Goal: Transaction & Acquisition: Book appointment/travel/reservation

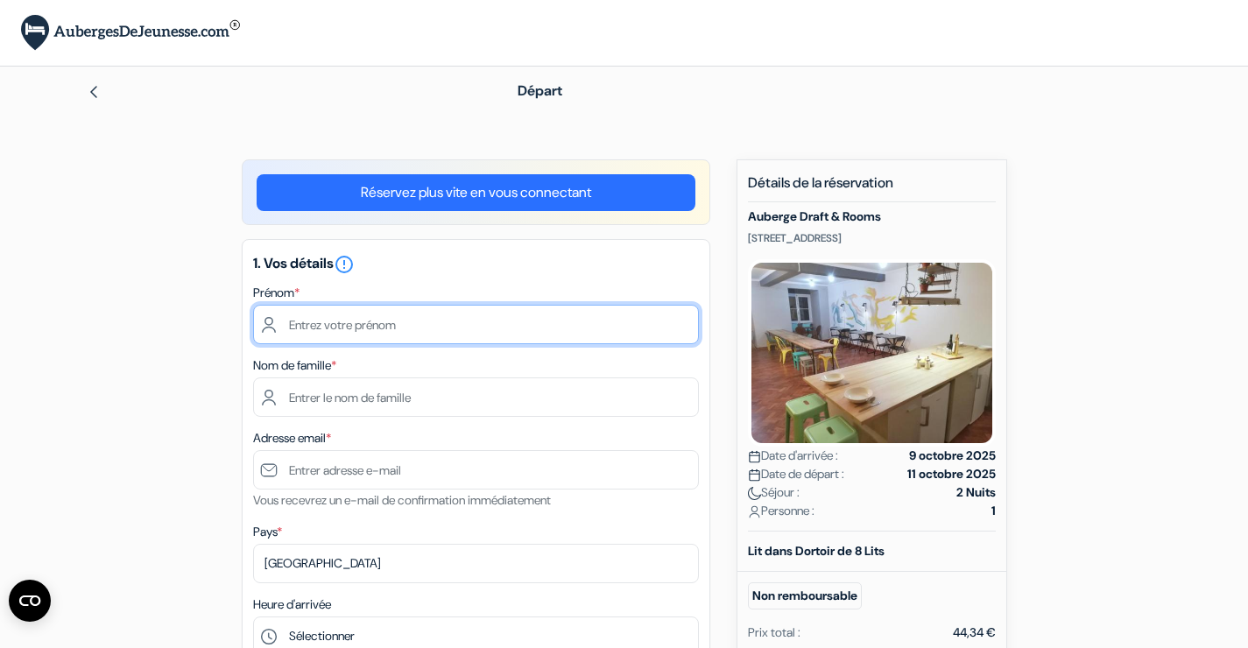
click at [472, 344] on input "text" at bounding box center [476, 324] width 446 height 39
type input "a"
type input "Anaïs"
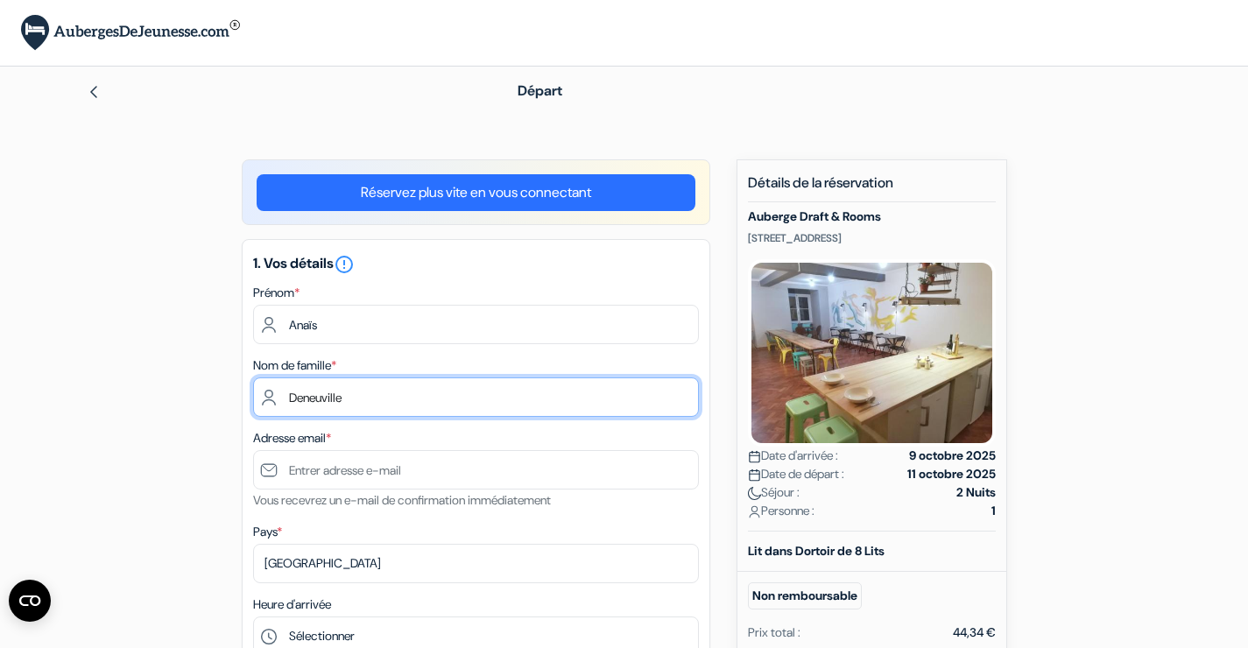
type input "Deneuville"
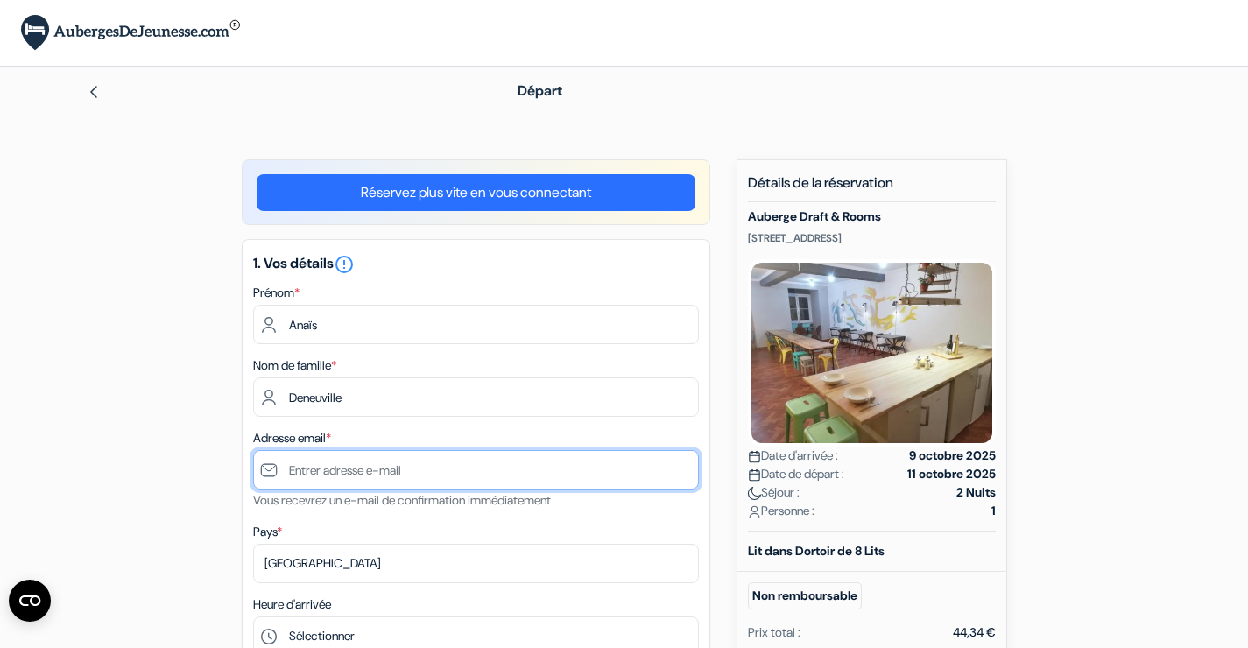
click at [307, 490] on input "text" at bounding box center [476, 469] width 446 height 39
type input "[EMAIL_ADDRESS][DOMAIN_NAME]"
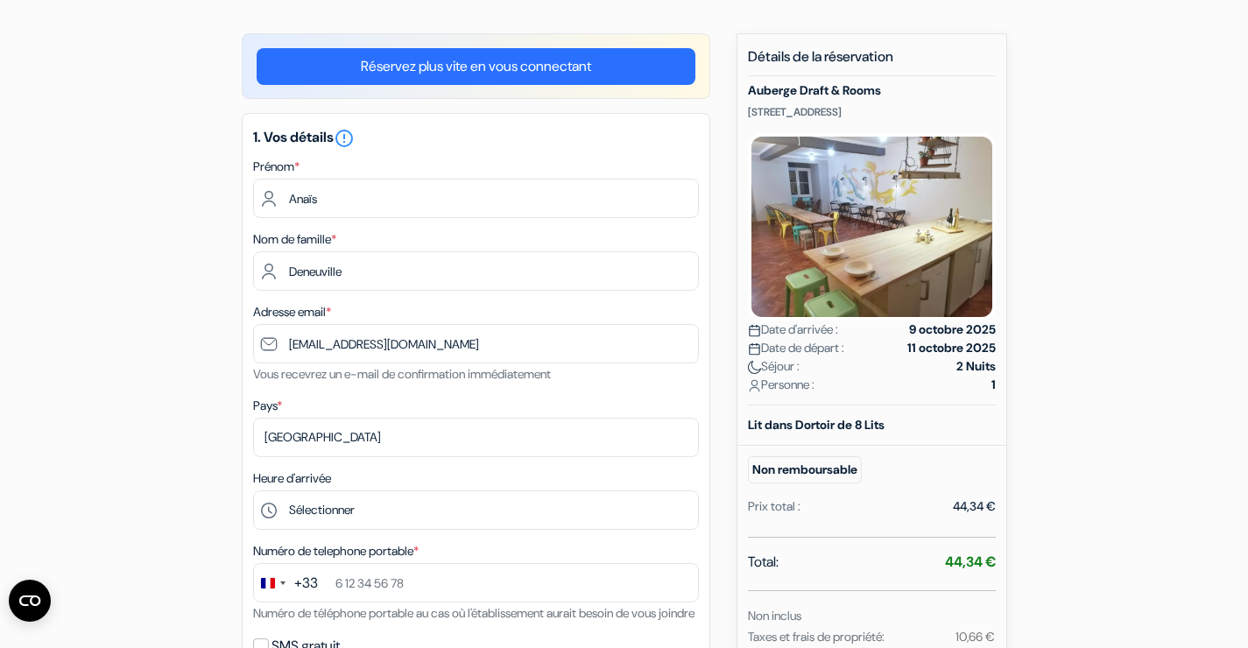
scroll to position [245, 0]
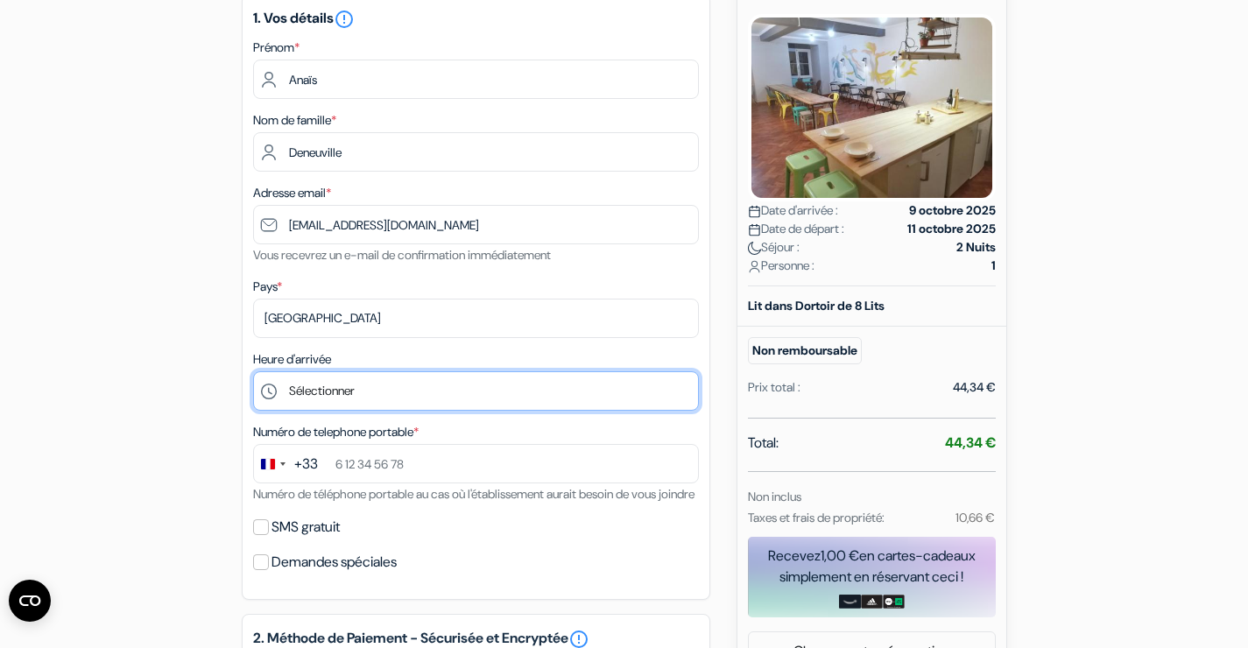
click at [392, 411] on select "Sélectionner 15:00 16:00 17:00 18:00 19:00 20:00 21:00 22:00 23:00 0:00" at bounding box center [476, 390] width 446 height 39
select select "0"
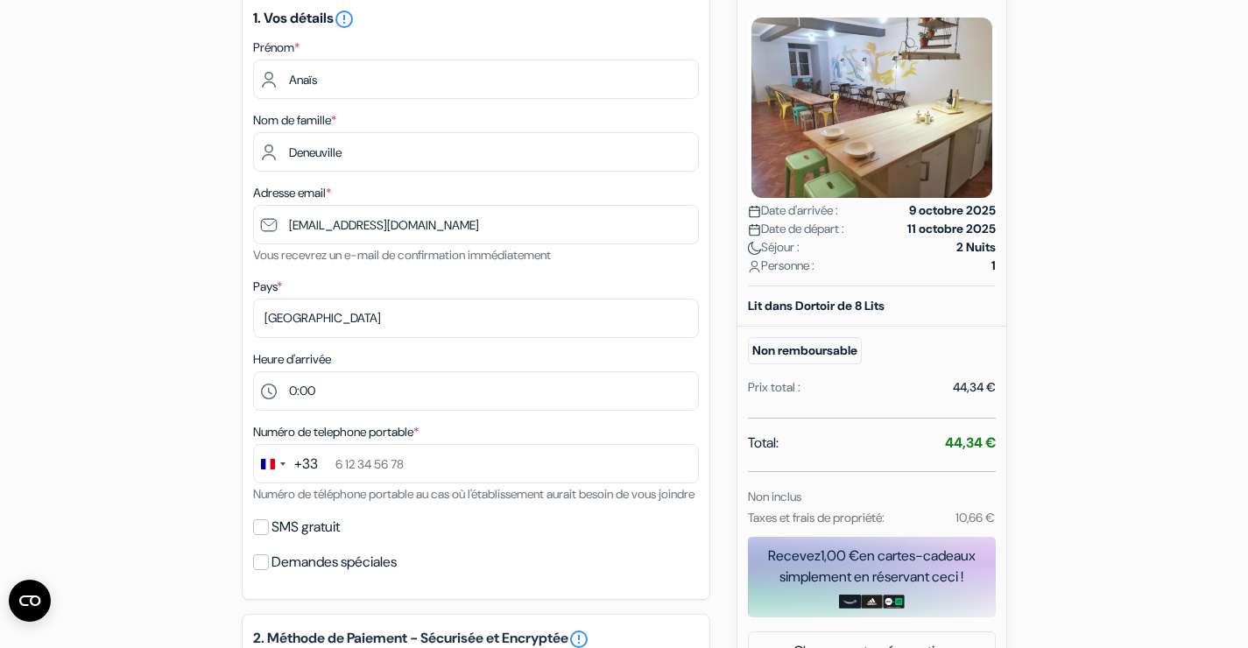
click at [134, 494] on div "add_box Auberge Draft & Rooms [STREET_ADDRESS] Détails de l'établissement *" at bounding box center [624, 612] width 1156 height 1396
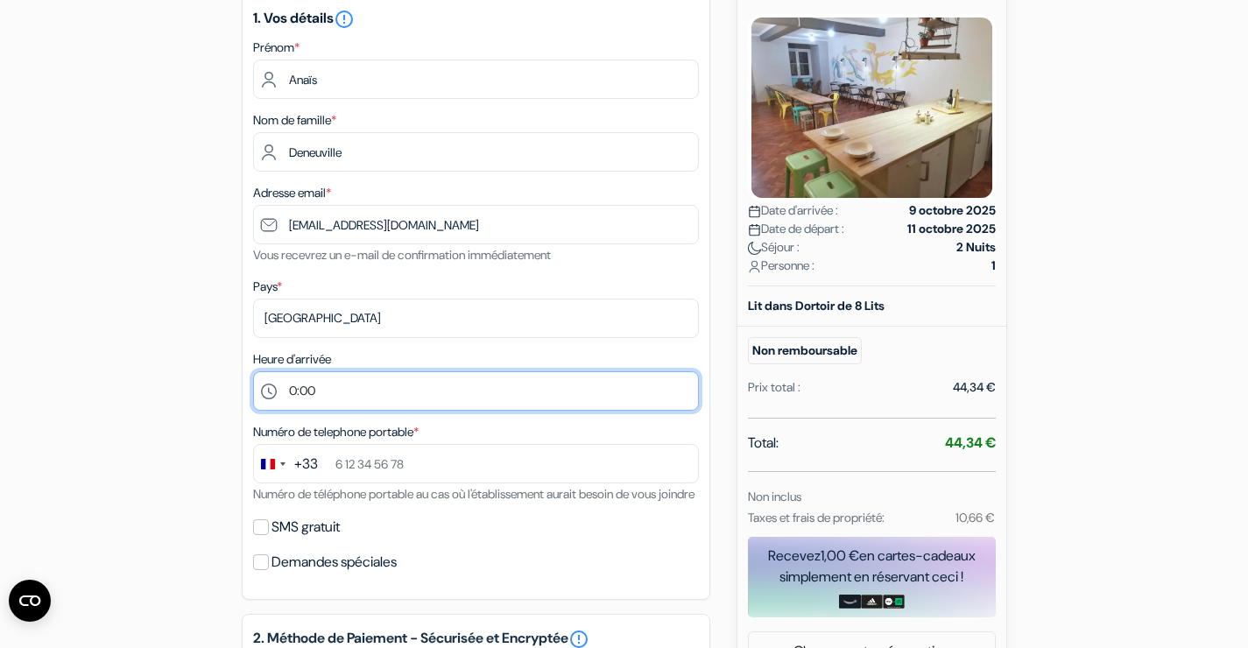
click at [429, 411] on select "Sélectionner 15:00 16:00 17:00 18:00 19:00 20:00 21:00 22:00 23:00 0:00" at bounding box center [476, 390] width 446 height 39
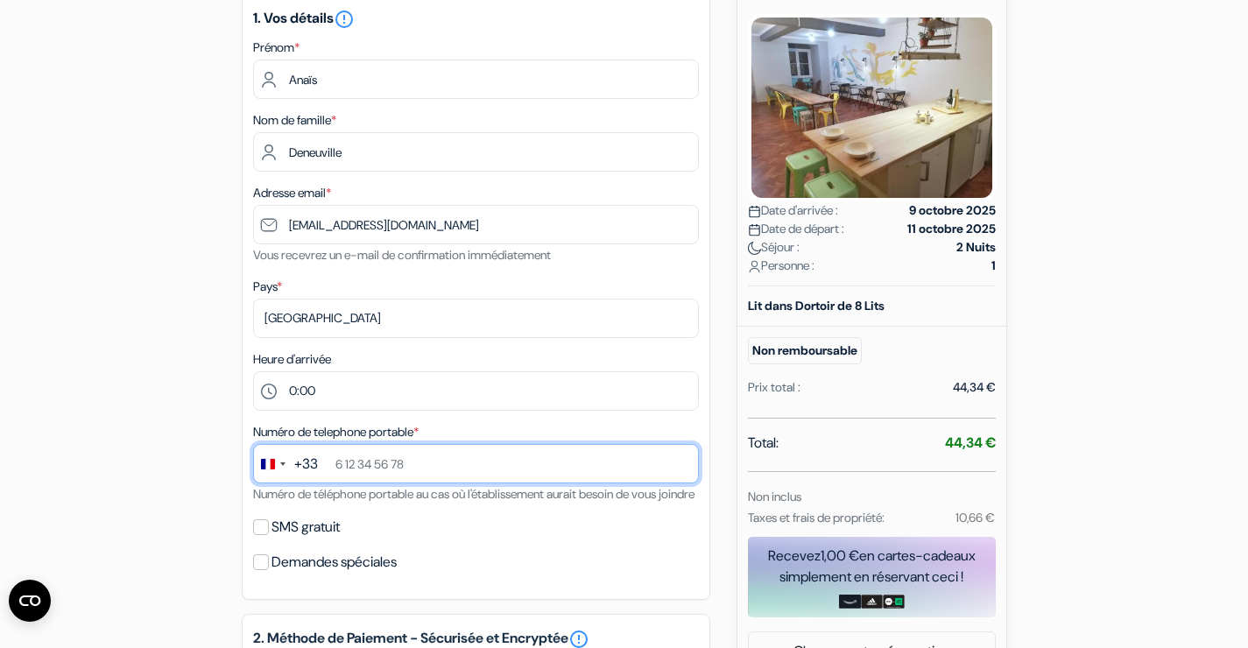
click at [391, 484] on input "text" at bounding box center [476, 463] width 446 height 39
type input "6 65 16 39 37"
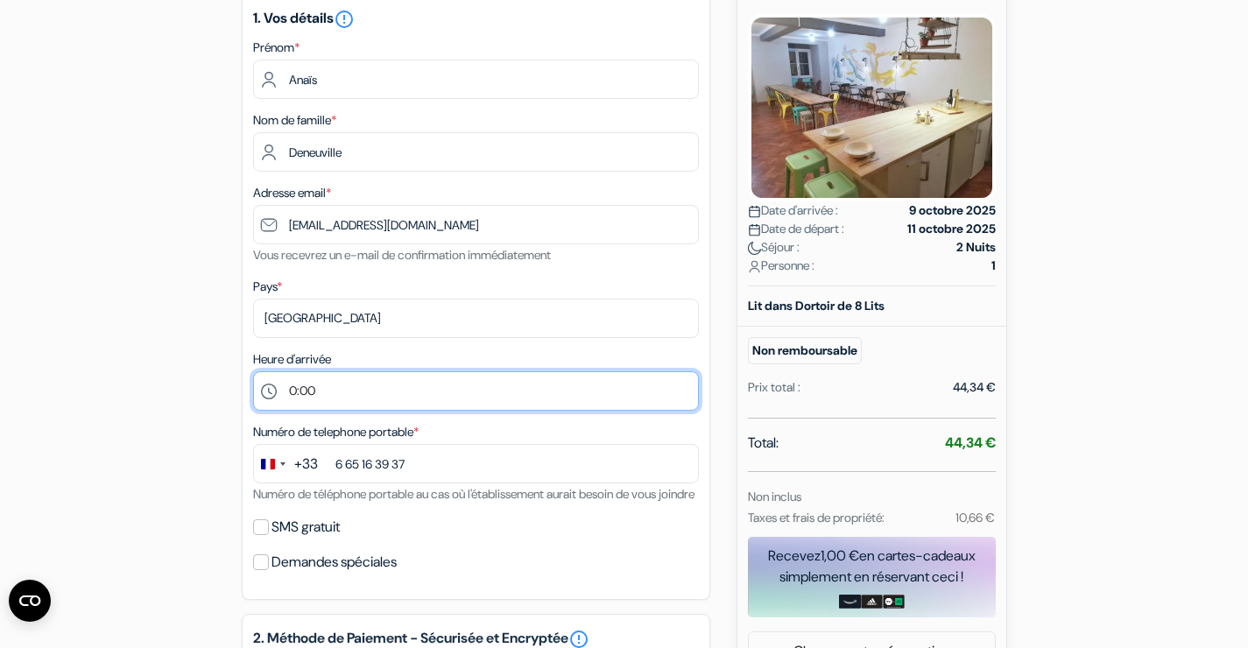
click at [353, 411] on select "Sélectionner 15:00 16:00 17:00 18:00 19:00 20:00 21:00 22:00 23:00 0:00" at bounding box center [476, 390] width 446 height 39
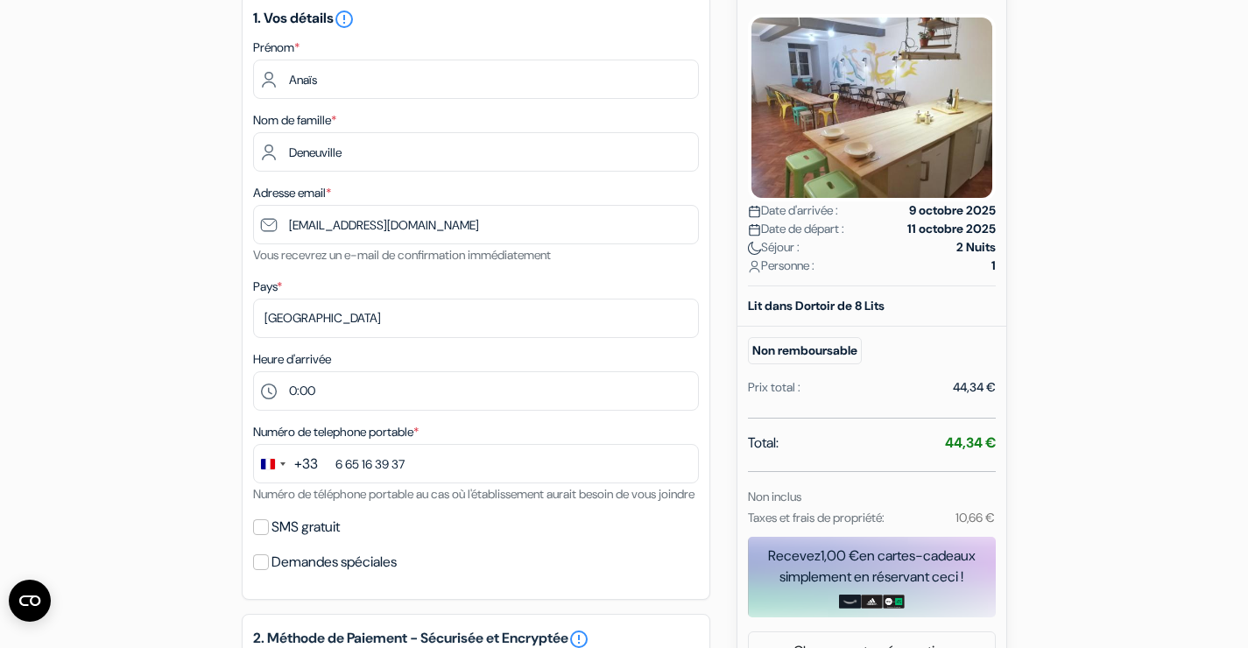
click at [121, 522] on div "add_box Auberge Draft & Rooms [STREET_ADDRESS] Détails de l'établissement *" at bounding box center [624, 612] width 1156 height 1396
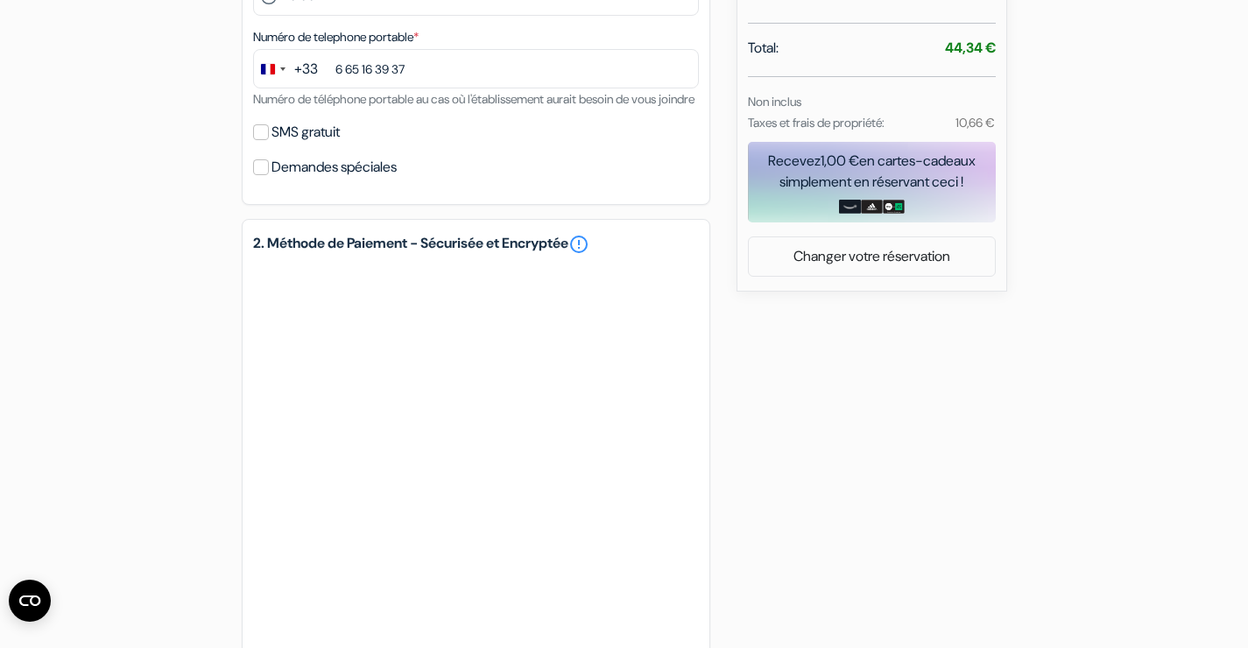
scroll to position [642, 0]
click at [265, 138] on input "SMS gratuit" at bounding box center [261, 131] width 16 height 16
checkbox input "true"
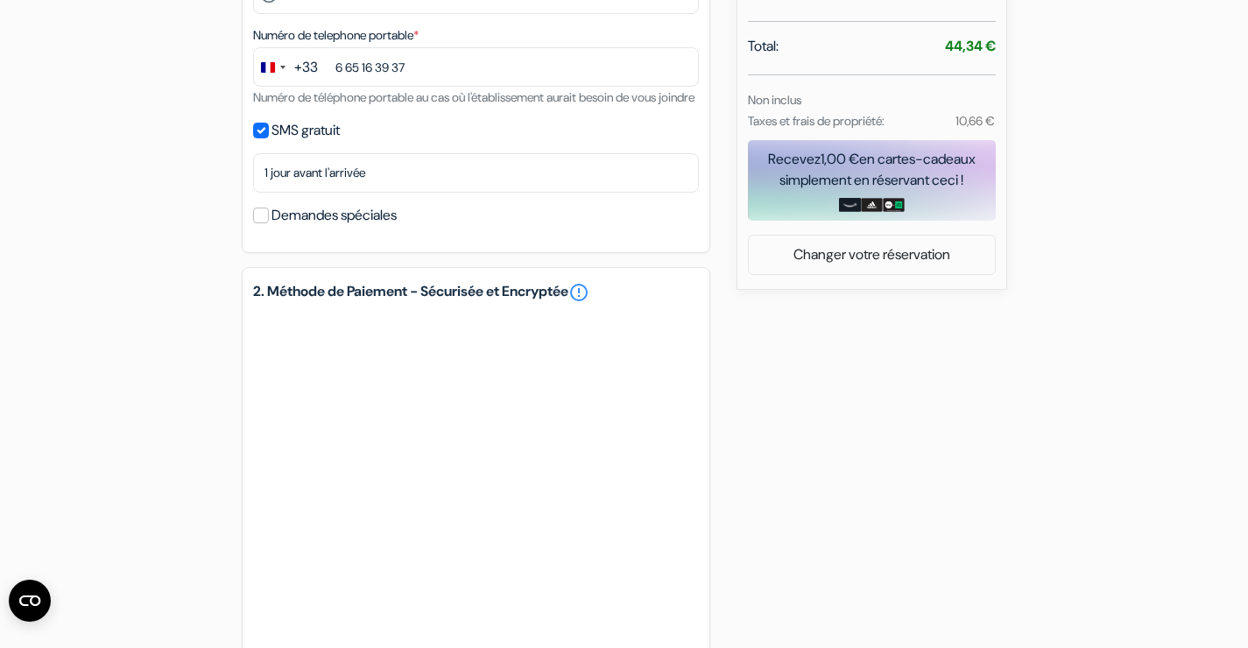
click at [258, 228] on div "Demandes spéciales" at bounding box center [476, 215] width 446 height 25
click at [259, 223] on input "Demandes spéciales" at bounding box center [261, 216] width 16 height 16
checkbox input "true"
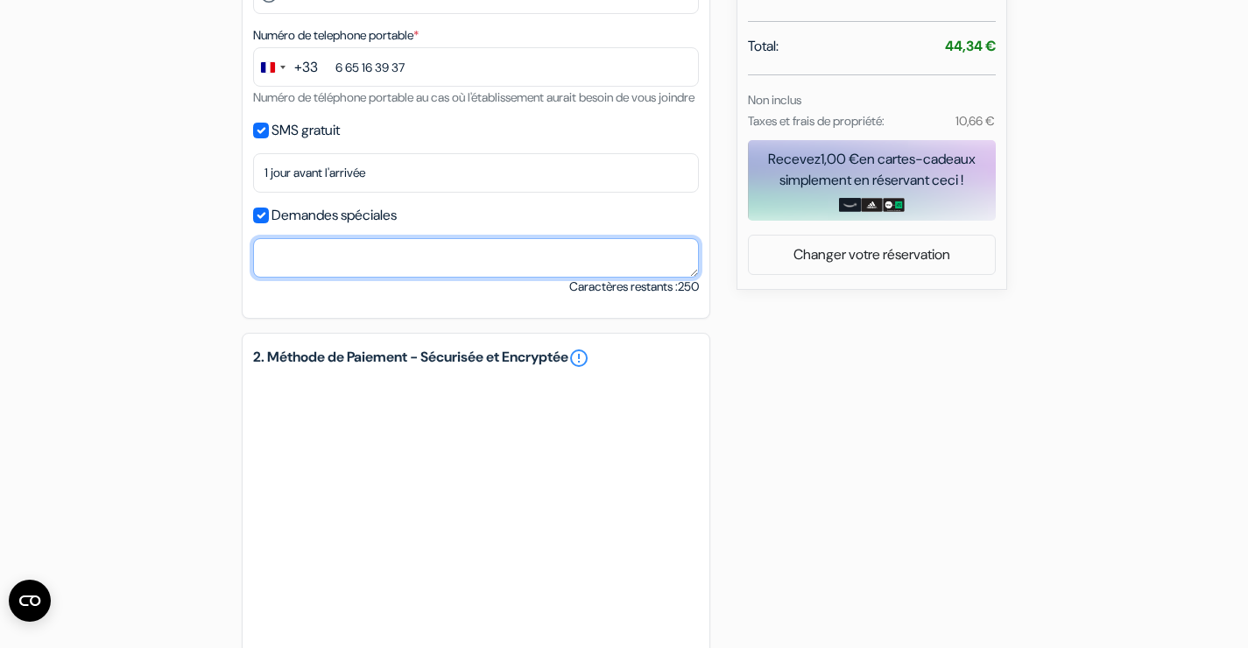
click at [336, 278] on textarea at bounding box center [476, 257] width 446 height 39
type textarea "M"
click at [439, 278] on textarea "My plane will land at 10.45pm, I hope to arrive to the hostel around 00.30 am or" at bounding box center [476, 257] width 446 height 39
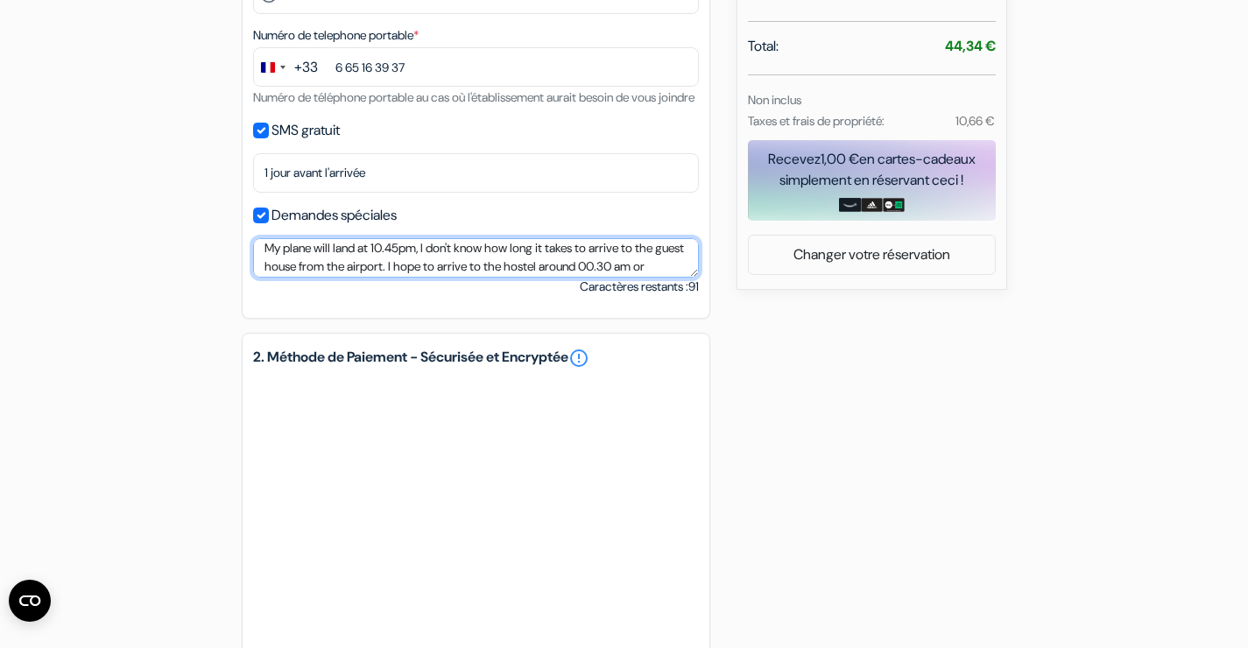
drag, startPoint x: 473, startPoint y: 438, endPoint x: 590, endPoint y: 484, distance: 125.1
click at [606, 503] on div "Réservez plus vite en vous connectant 1. Vos détails error_outline Prénom * Ana…" at bounding box center [476, 324] width 469 height 1614
drag, startPoint x: 475, startPoint y: 439, endPoint x: 728, endPoint y: 439, distance: 253.2
click at [728, 439] on div "add_box Auberge Draft & Rooms [STREET_ADDRESS] Détails de l'établissement *" at bounding box center [624, 324] width 1156 height 1614
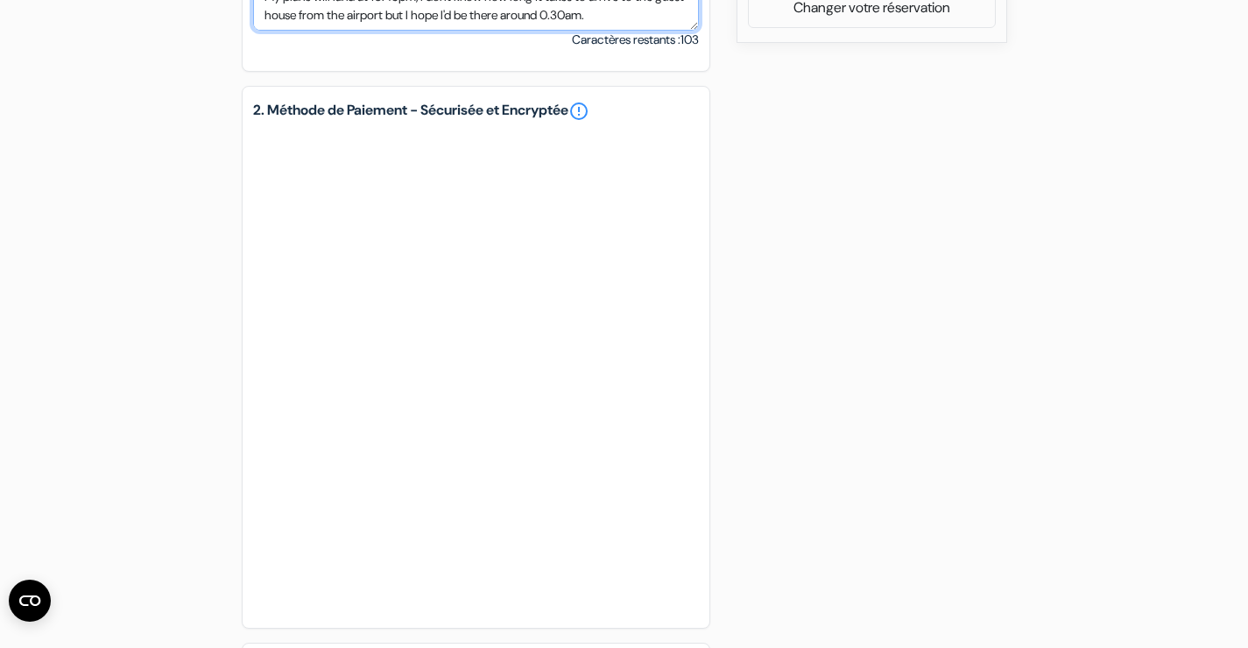
scroll to position [893, 0]
type textarea "My plane will land at 10.45pm, I don't know how long it takes to arrive to the …"
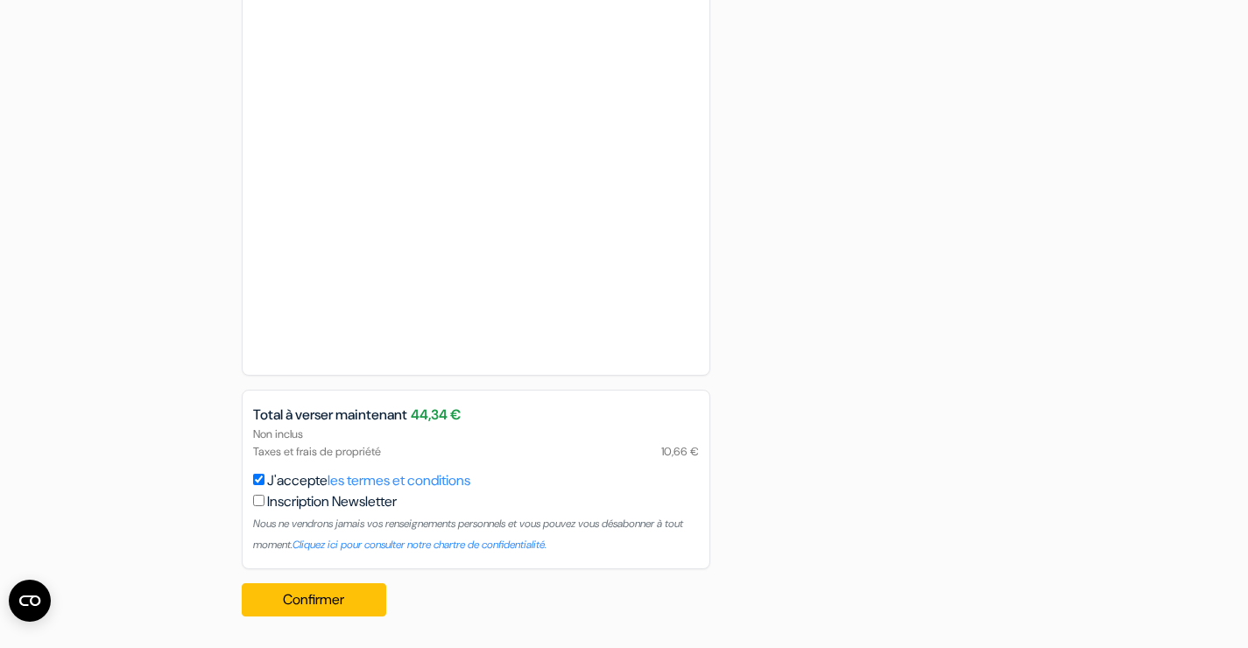
scroll to position [1462, 0]
click at [306, 583] on button "Confirmer Loading..." at bounding box center [314, 599] width 145 height 33
drag, startPoint x: 636, startPoint y: 343, endPoint x: 709, endPoint y: 340, distance: 72.8
click at [709, 426] on div "Non inclus Taxes et frais de propriété 10,66 €" at bounding box center [476, 442] width 467 height 33
click at [291, 583] on button "Confirmer Loading..." at bounding box center [314, 599] width 145 height 33
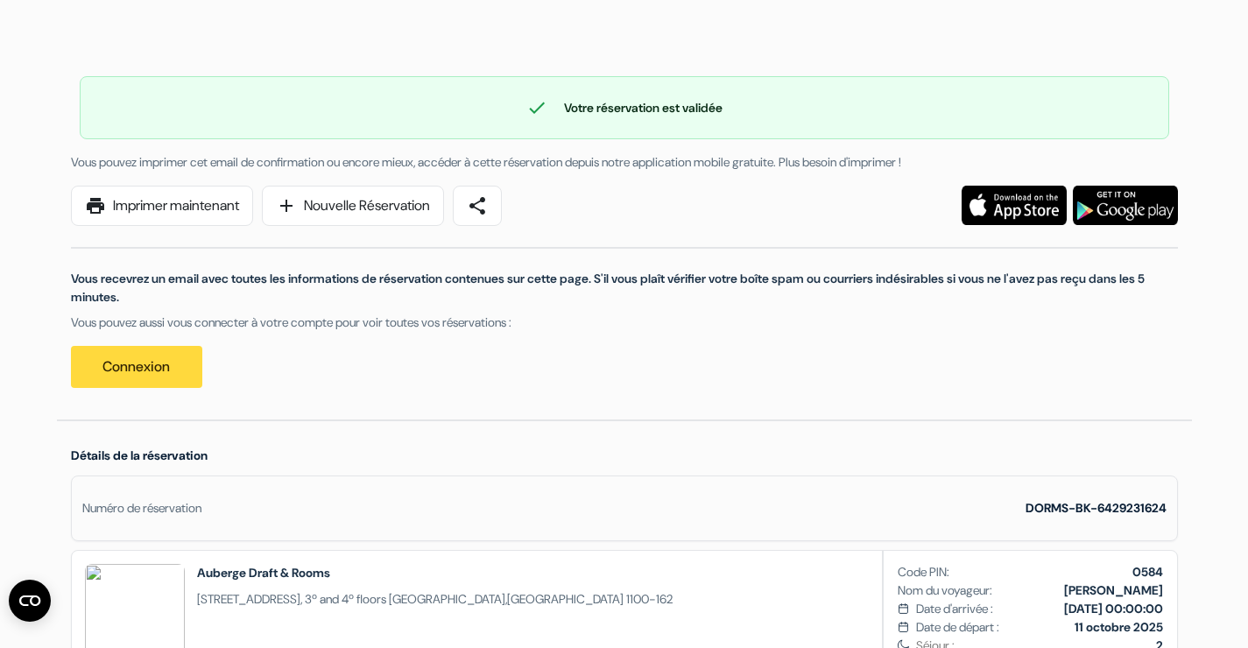
scroll to position [62, 0]
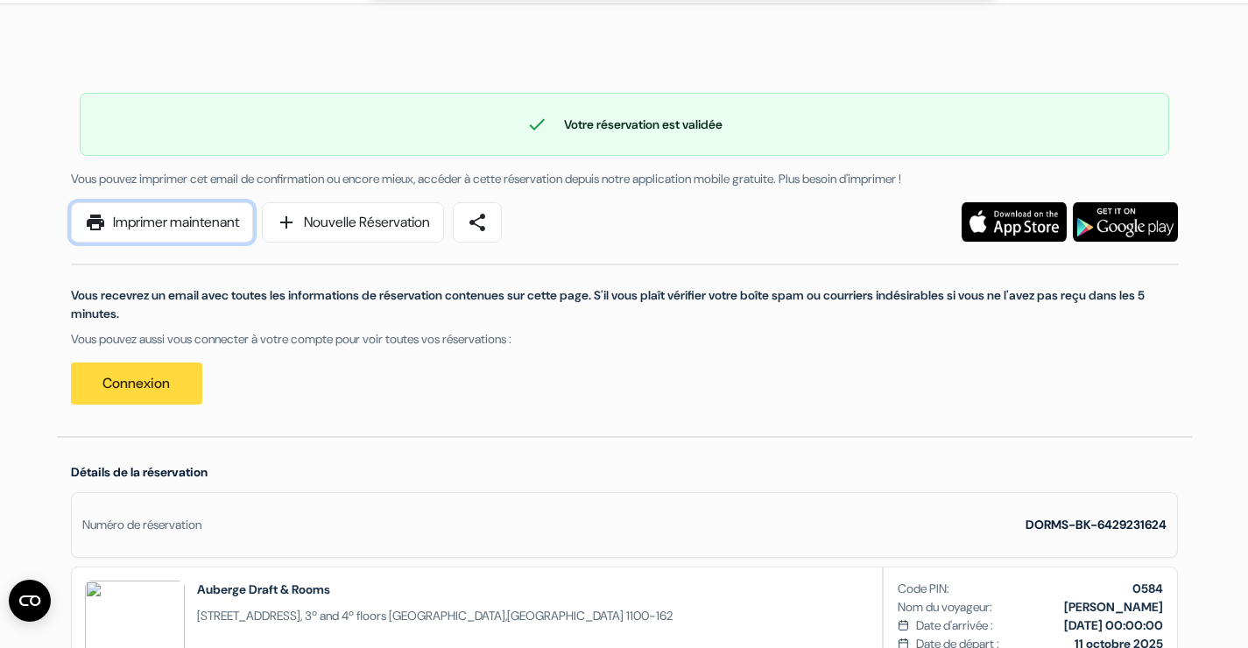
click at [194, 235] on link "print Imprimer maintenant" at bounding box center [162, 222] width 182 height 40
